Goal: Information Seeking & Learning: Learn about a topic

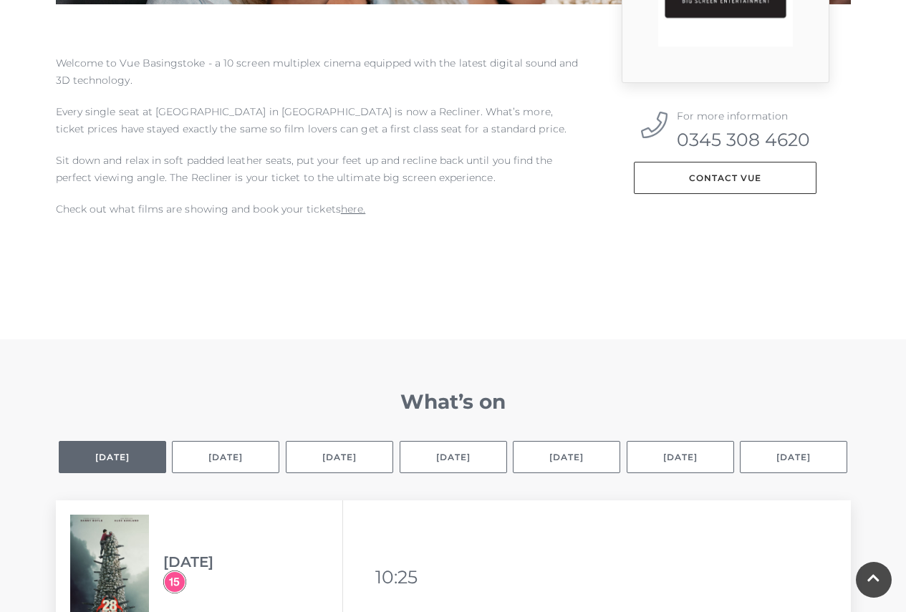
scroll to position [716, 0]
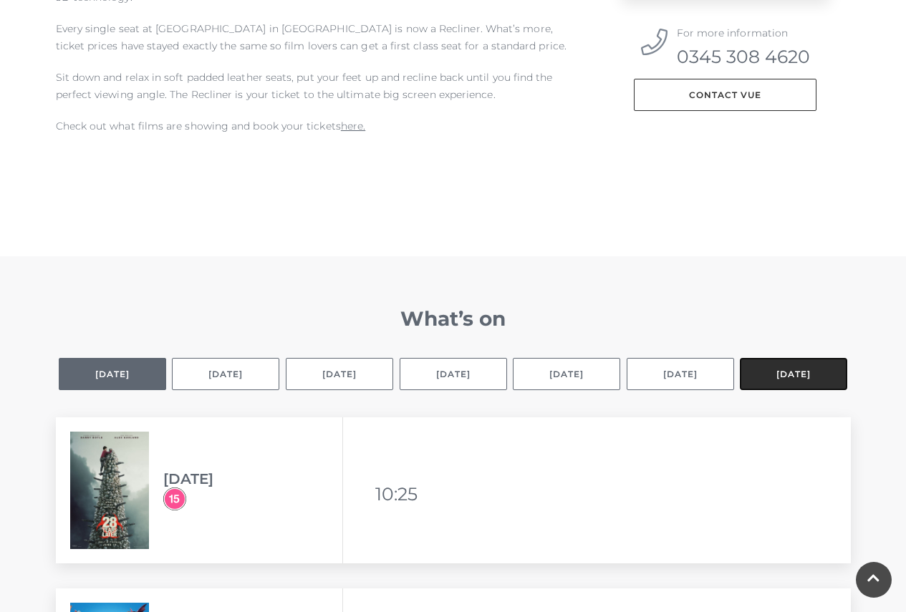
click at [818, 382] on button "[DATE]" at bounding box center [793, 374] width 107 height 32
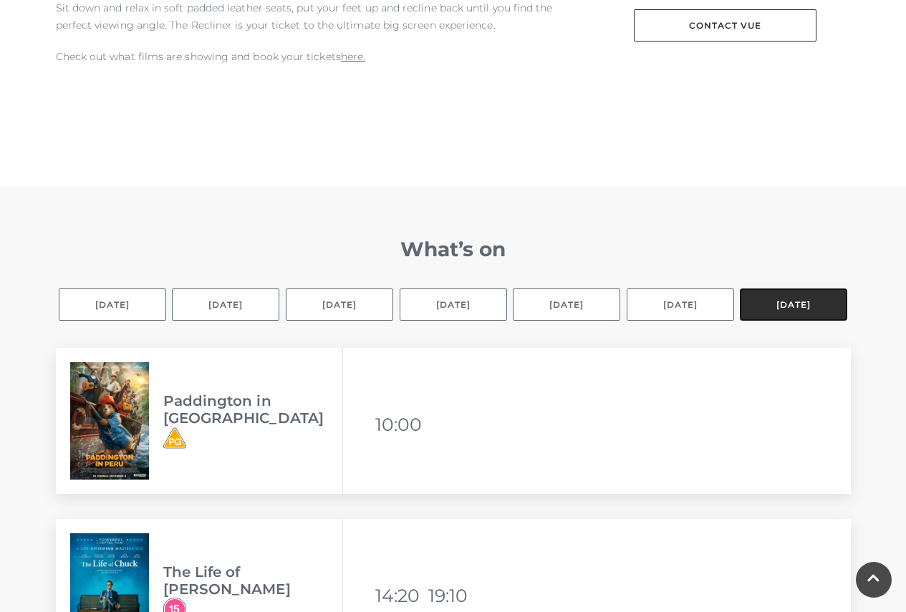
scroll to position [859, 0]
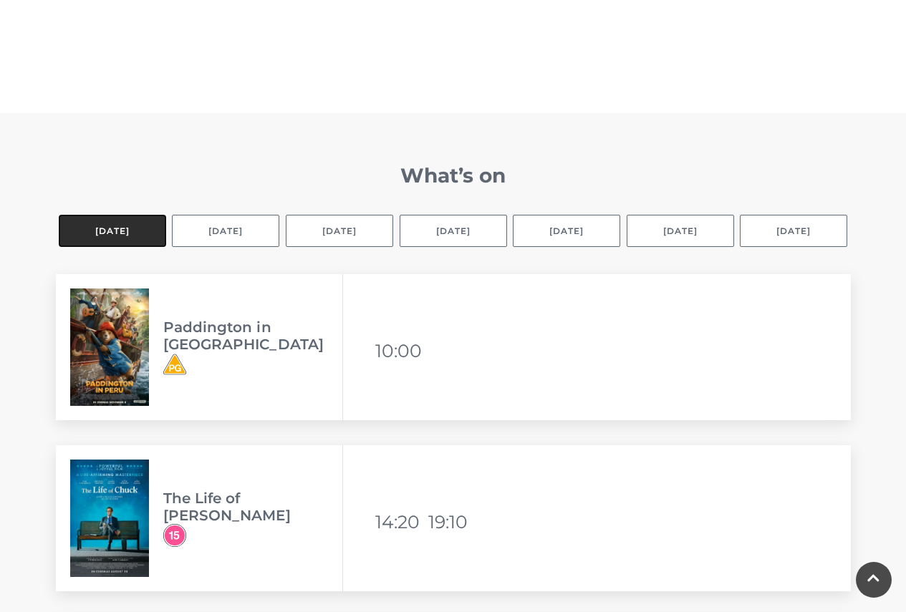
click at [125, 223] on button "Selected day [DATE]" at bounding box center [112, 231] width 107 height 32
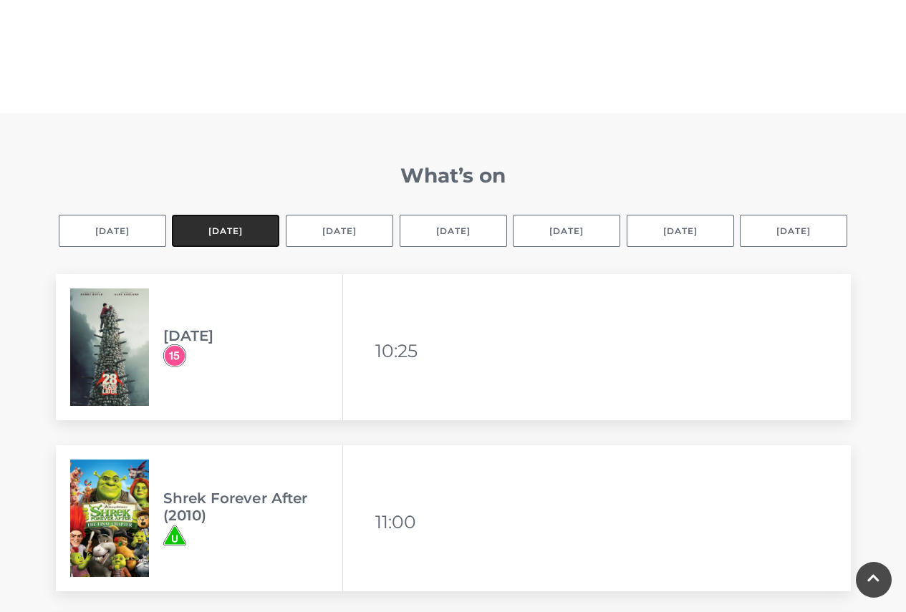
click at [246, 234] on button "[DATE]" at bounding box center [225, 231] width 107 height 32
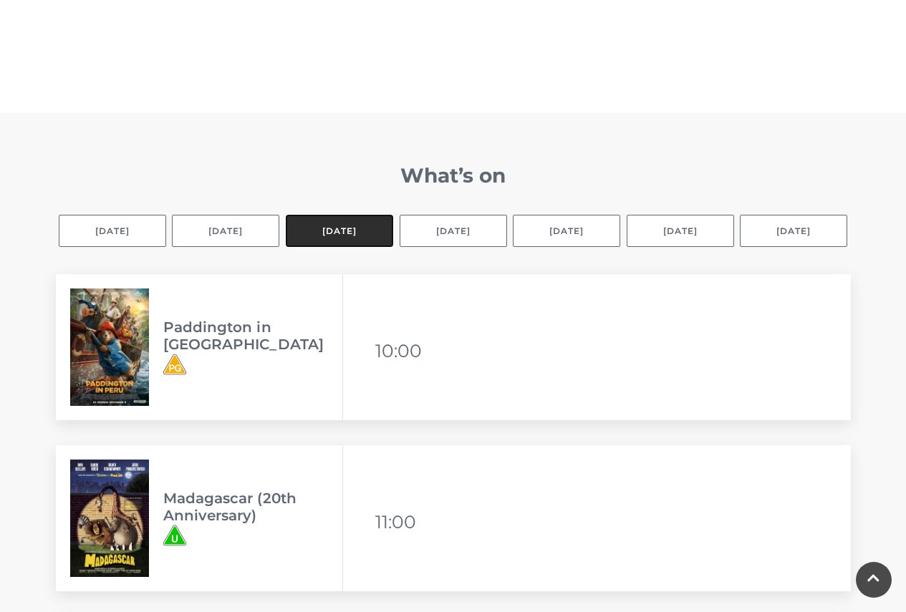
click at [355, 240] on button "[DATE]" at bounding box center [339, 231] width 107 height 32
click at [349, 235] on button "[DATE]" at bounding box center [339, 231] width 107 height 32
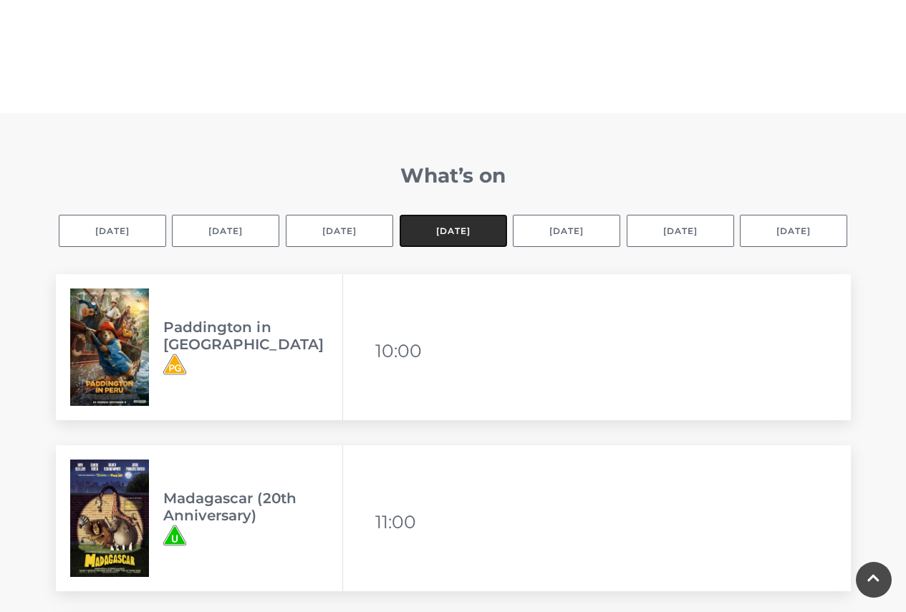
click at [461, 228] on button "[DATE]" at bounding box center [453, 231] width 107 height 32
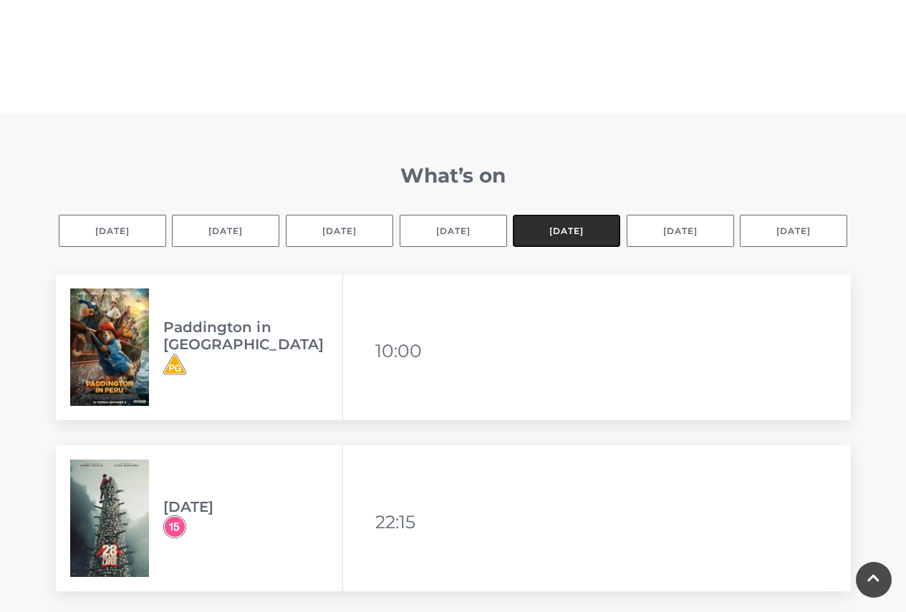
click at [545, 233] on button "[DATE]" at bounding box center [566, 231] width 107 height 32
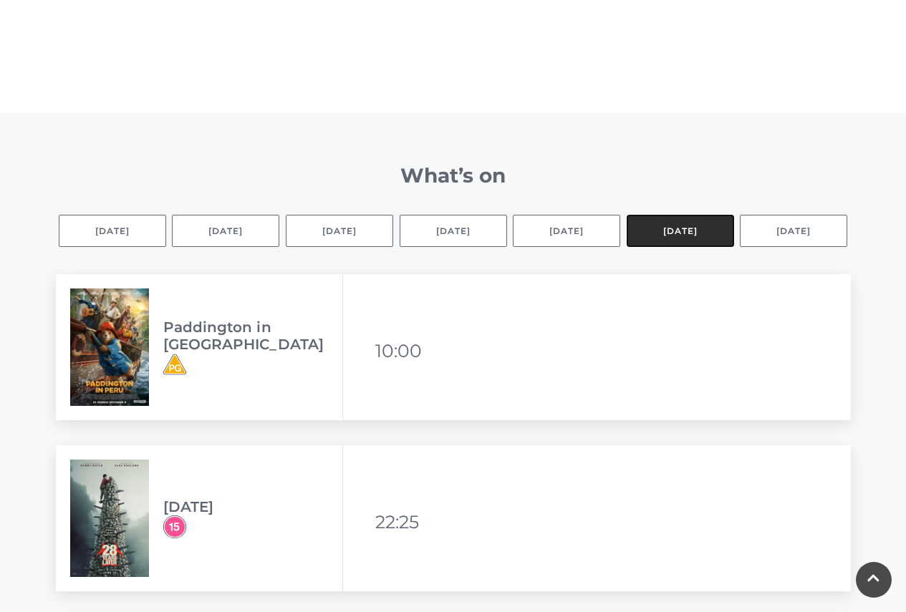
click at [642, 233] on button "[DATE]" at bounding box center [679, 231] width 107 height 32
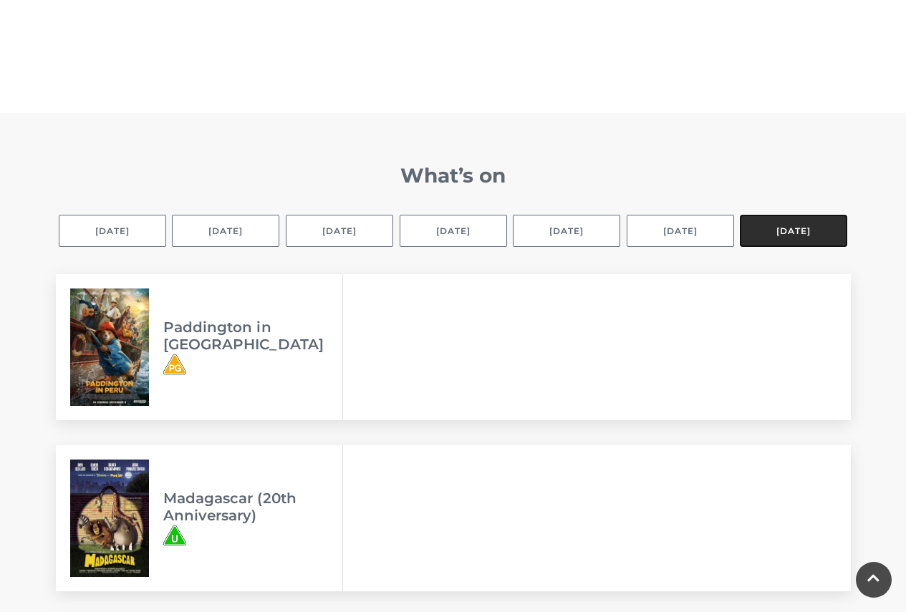
click at [760, 238] on button "[DATE]" at bounding box center [793, 231] width 107 height 32
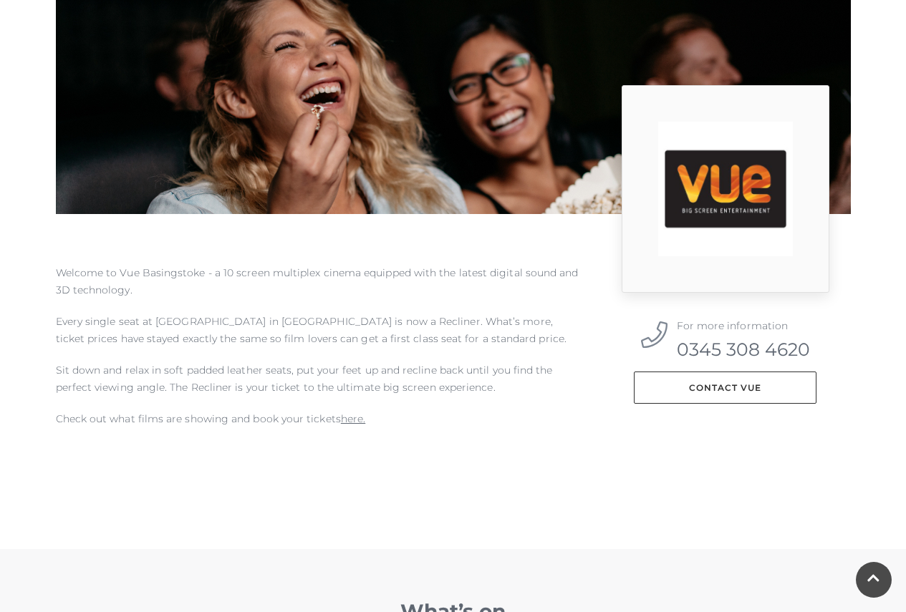
scroll to position [430, 0]
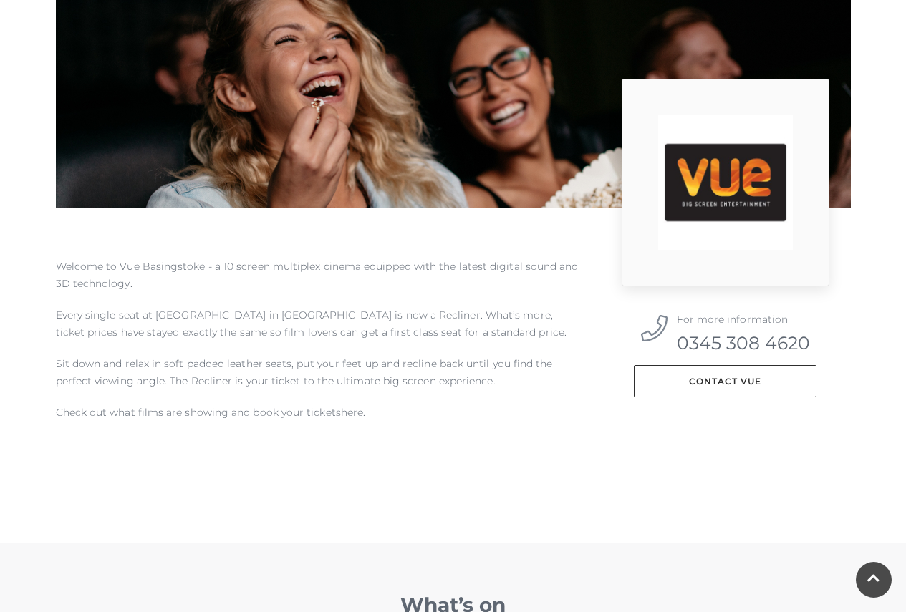
click at [355, 410] on link "here." at bounding box center [353, 412] width 24 height 13
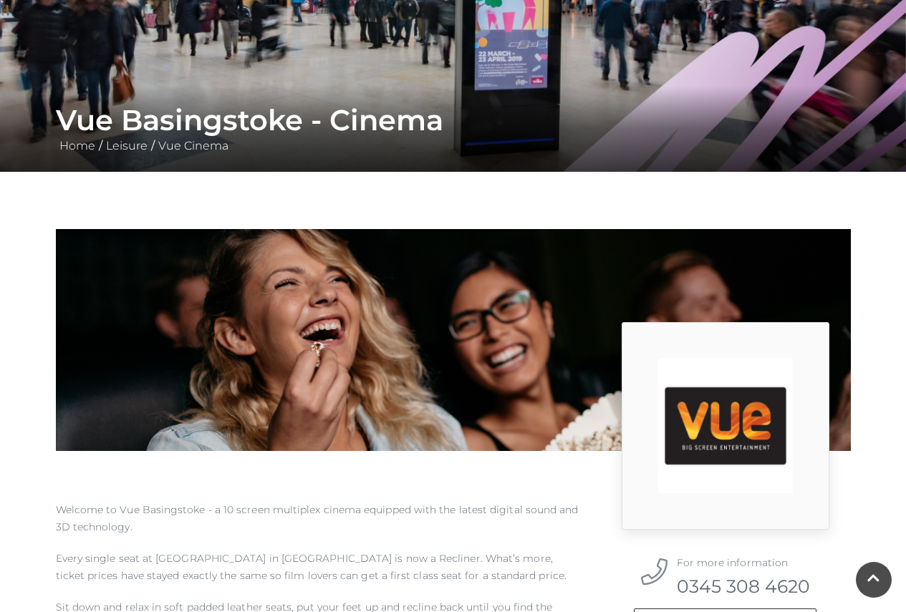
scroll to position [143, 0]
